Goal: Task Accomplishment & Management: Use online tool/utility

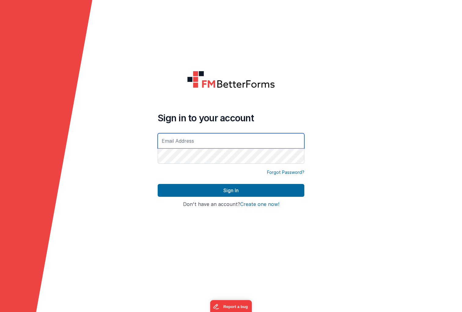
click at [199, 138] on input "text" at bounding box center [231, 140] width 147 height 15
type input "[EMAIL_ADDRESS][DOMAIN_NAME]"
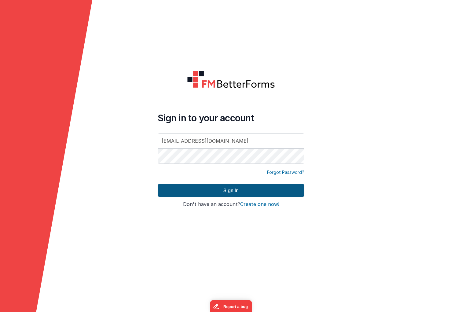
click at [202, 189] on button "Sign In" at bounding box center [231, 190] width 147 height 13
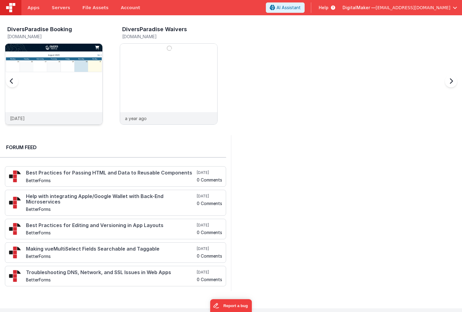
click at [76, 94] on img at bounding box center [53, 92] width 97 height 97
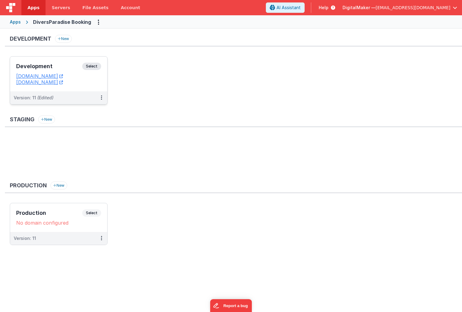
click at [93, 67] on span "Select" at bounding box center [91, 66] width 19 height 7
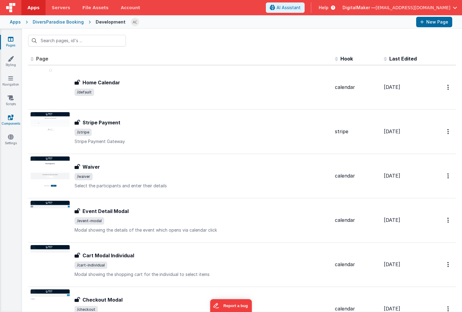
click at [9, 120] on link "Components" at bounding box center [11, 120] width 22 height 12
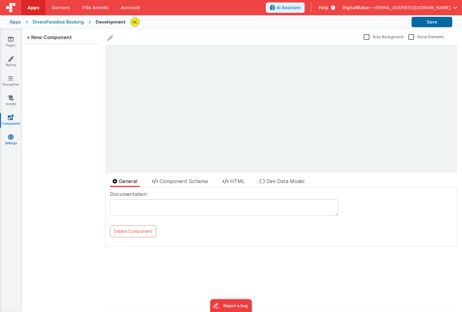
click at [9, 138] on icon at bounding box center [11, 137] width 6 height 6
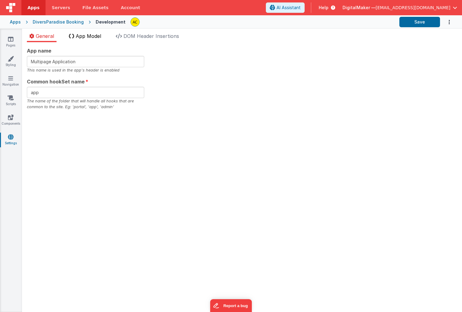
click at [86, 36] on span "App Model" at bounding box center [88, 36] width 25 height 6
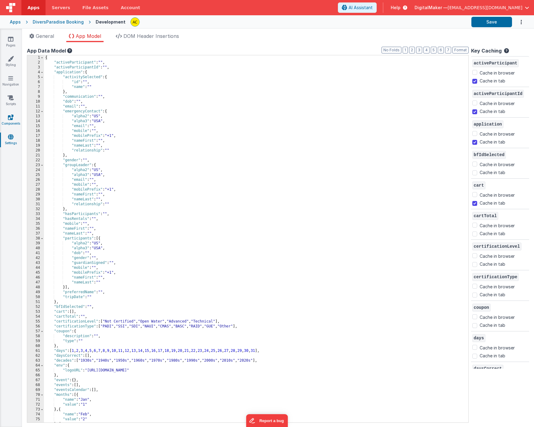
click at [14, 119] on link "Components" at bounding box center [11, 120] width 22 height 12
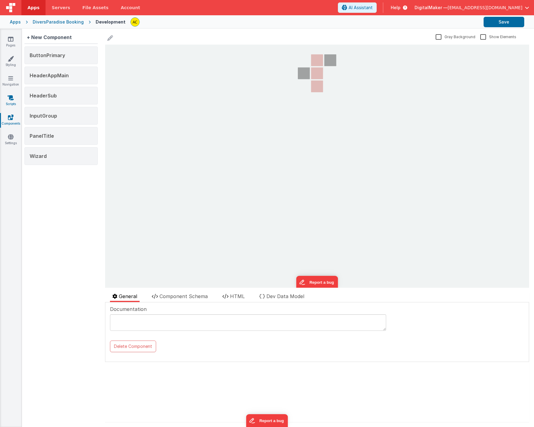
click at [8, 101] on link "Scripts" at bounding box center [11, 101] width 22 height 12
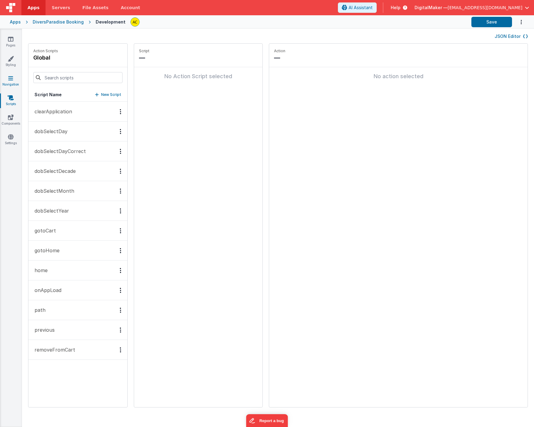
click at [10, 81] on link "Navigation" at bounding box center [11, 81] width 22 height 12
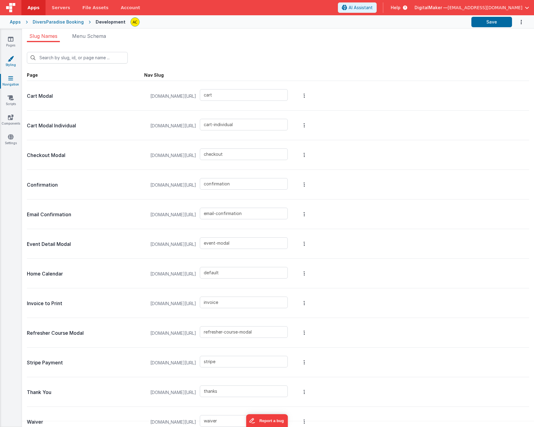
click at [13, 61] on icon at bounding box center [11, 59] width 6 height 6
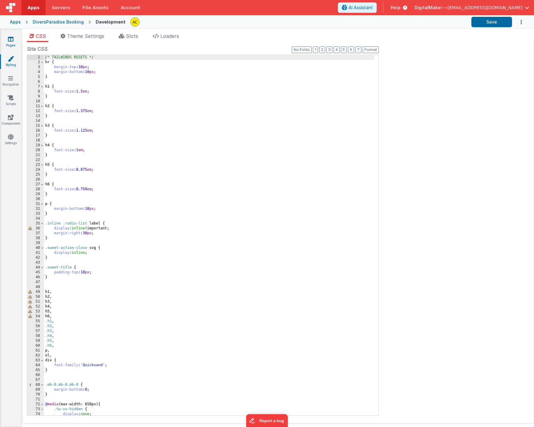
click at [11, 39] on icon at bounding box center [11, 39] width 6 height 6
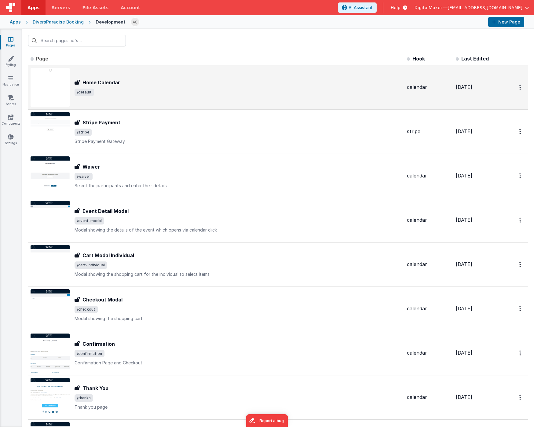
click at [168, 102] on div "Home Calendar Home Calendar /default" at bounding box center [217, 87] width 372 height 39
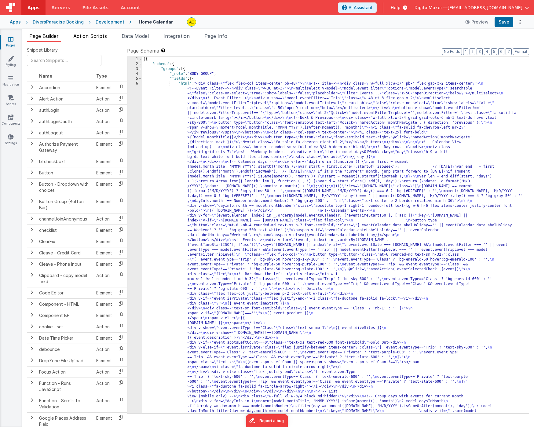
click at [104, 37] on span "Action Scripts" at bounding box center [90, 36] width 34 height 6
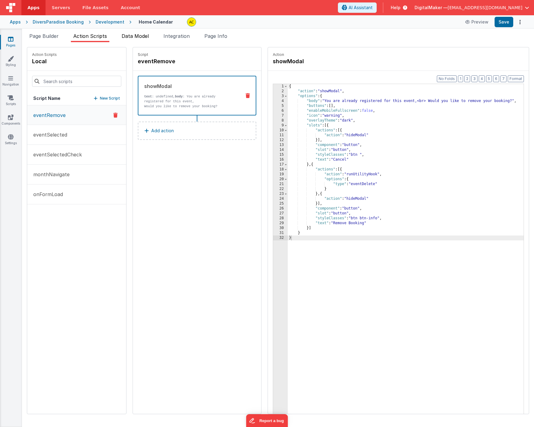
click at [131, 36] on span "Data Model" at bounding box center [135, 36] width 27 height 6
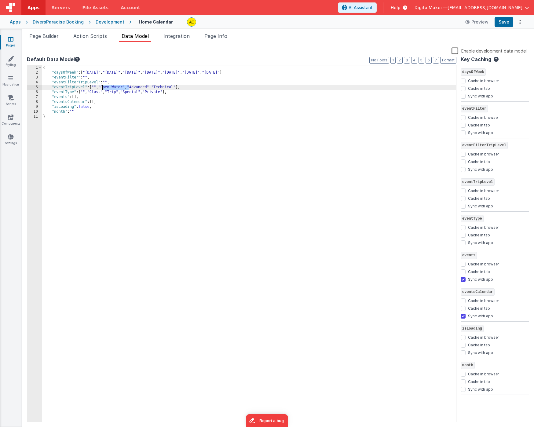
drag, startPoint x: 129, startPoint y: 87, endPoint x: 103, endPoint y: 87, distance: 26.0
click at [103, 87] on div "{ "daysOfWeek" : [ "[DATE]" , "[DATE]" , "[DATE]" , "[DATE]" , "[DATE]" , "[DAT…" at bounding box center [249, 248] width 414 height 367
click at [134, 87] on div "{ "daysOfWeek" : [ "[DATE]" , "[DATE]" , "[DATE]" , "[DATE]" , "[DATE]" , "[DAT…" at bounding box center [249, 248] width 414 height 367
paste textarea
click at [127, 86] on div "{ "daysOfWeek" : [ "[DATE]" , "[DATE]" , "[DATE]" , "[DATE]" , "[DATE]" , "[DAT…" at bounding box center [249, 248] width 414 height 367
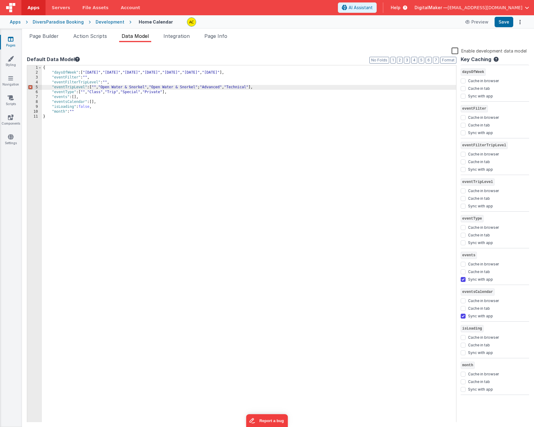
click at [103, 87] on div "{ "daysOfWeek" : [ "[DATE]" , "[DATE]" , "[DATE]" , "[DATE]" , "[DATE]" , "[DAT…" at bounding box center [249, 248] width 414 height 367
click at [220, 87] on div "{ "daysOfWeek" : [ "[DATE]" , "[DATE]" , "[DATE]" , "[DATE]" , "[DATE]" , "[DAT…" at bounding box center [249, 248] width 414 height 367
click at [128, 87] on div "{ "daysOfWeek" : [ "[DATE]" , "[DATE]" , "[DATE]" , "[DATE]" , "[DATE]" , "[DAT…" at bounding box center [249, 248] width 414 height 367
click at [103, 87] on div "{ "daysOfWeek" : [ "[DATE]" , "[DATE]" , "[DATE]" , "[DATE]" , "[DATE]" , "[DAT…" at bounding box center [249, 248] width 414 height 367
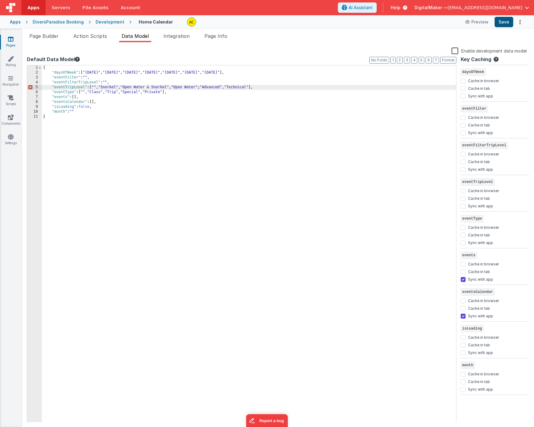
click at [468, 21] on button "Save" at bounding box center [504, 22] width 19 height 10
click at [178, 35] on span "Integration" at bounding box center [176, 36] width 26 height 6
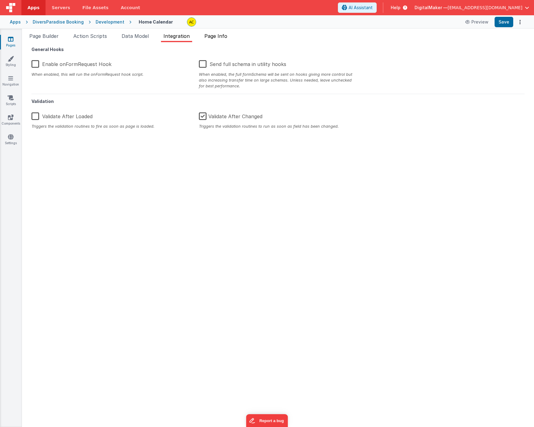
click at [225, 38] on span "Page Info" at bounding box center [215, 36] width 23 height 6
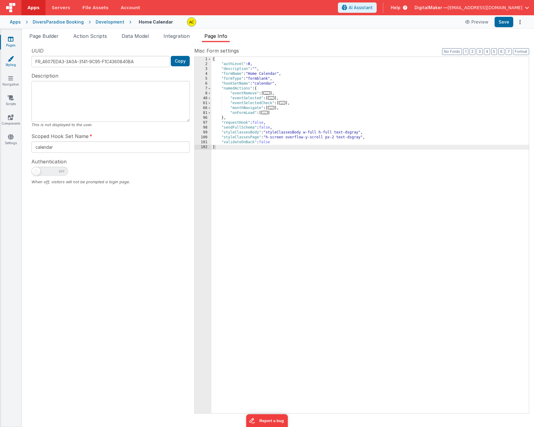
click at [13, 65] on link "Styling" at bounding box center [11, 62] width 22 height 12
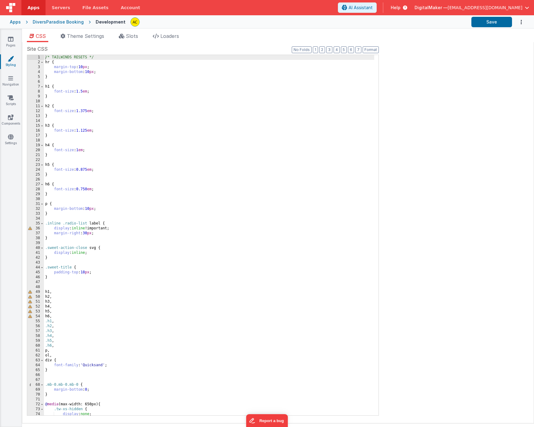
click at [17, 21] on div "Apps" at bounding box center [15, 22] width 11 height 6
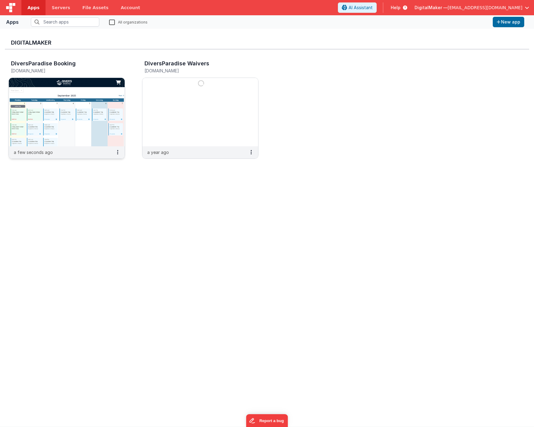
click at [110, 115] on img at bounding box center [67, 112] width 116 height 68
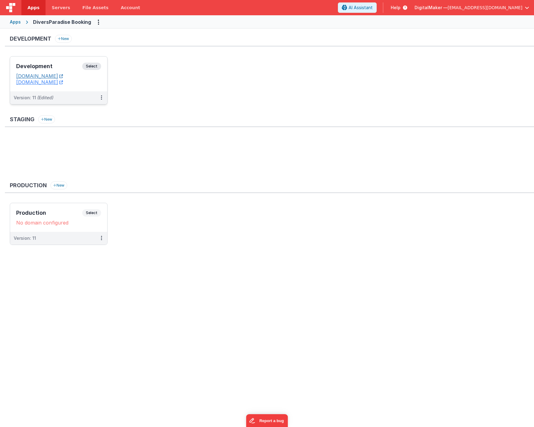
click at [63, 78] on link "[DOMAIN_NAME]" at bounding box center [39, 76] width 47 height 6
